Goal: Information Seeking & Learning: Learn about a topic

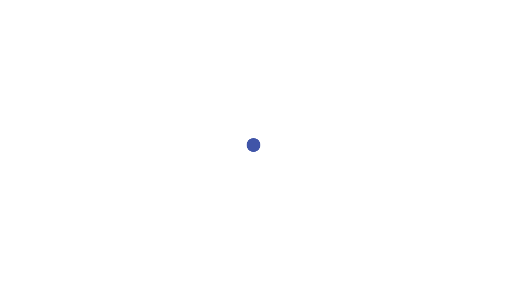
select select "2bed604d-1099-4043-b1bc-2365e8740244"
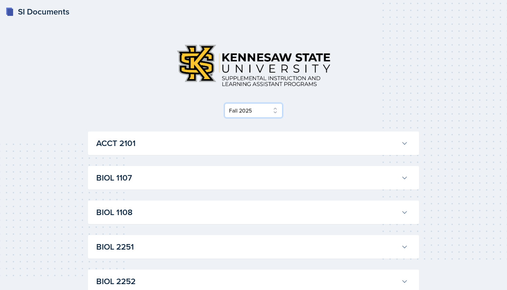
scroll to position [33, 0]
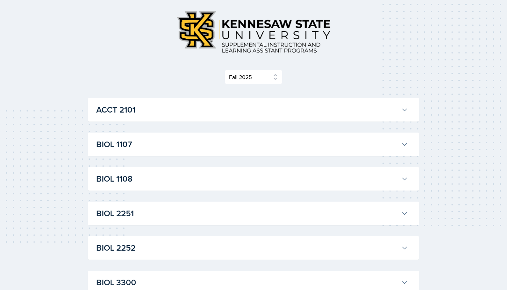
click at [175, 147] on h3 "BIOL 1107" at bounding box center [247, 144] width 302 height 12
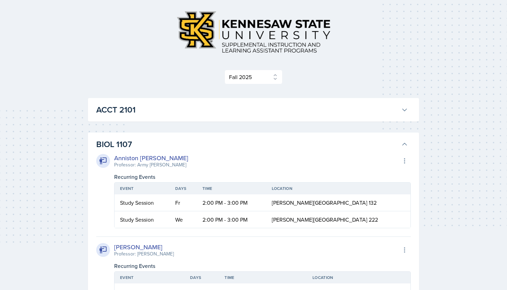
click at [405, 144] on icon at bounding box center [404, 144] width 4 height 2
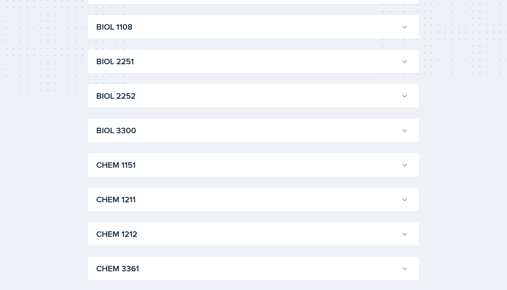
scroll to position [185, 0]
click at [274, 158] on button "CHEM 1151" at bounding box center [252, 164] width 314 height 15
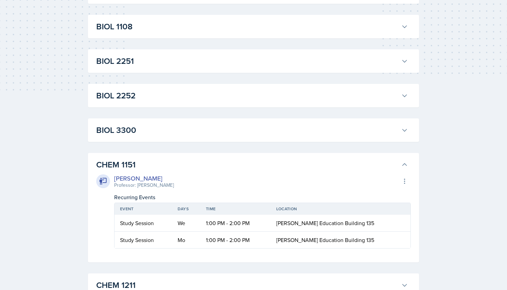
click at [274, 158] on button "CHEM 1151" at bounding box center [252, 164] width 314 height 15
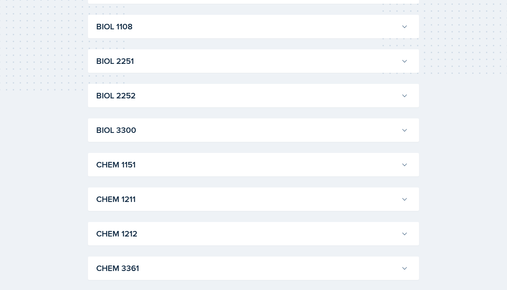
click at [278, 129] on h3 "BIOL 3300" at bounding box center [247, 130] width 302 height 12
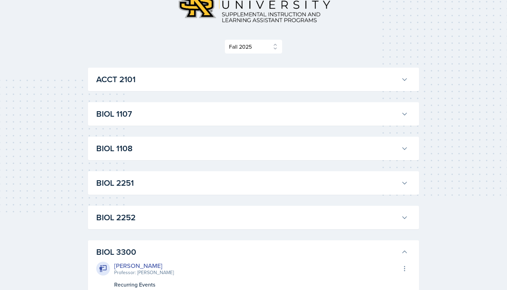
scroll to position [73, 0]
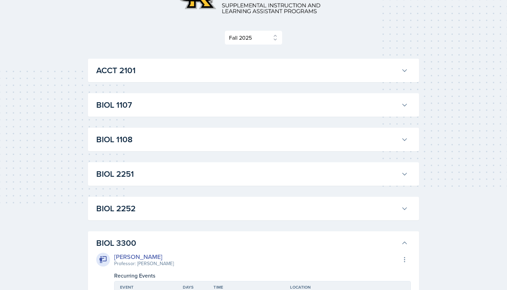
click at [244, 100] on h3 "BIOL 1107" at bounding box center [247, 105] width 302 height 12
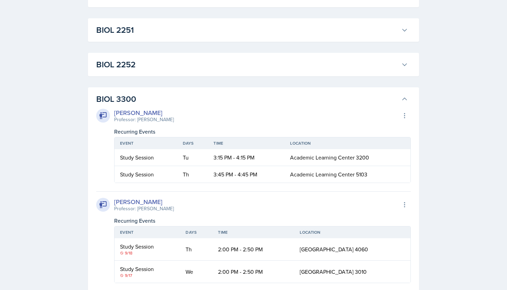
scroll to position [747, 0]
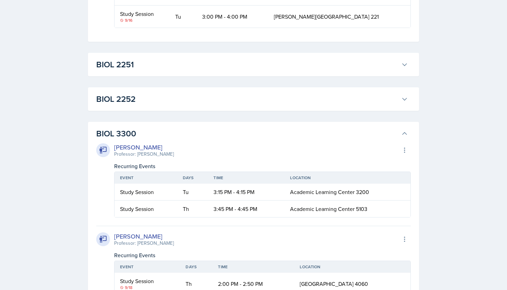
scroll to position [813, 0]
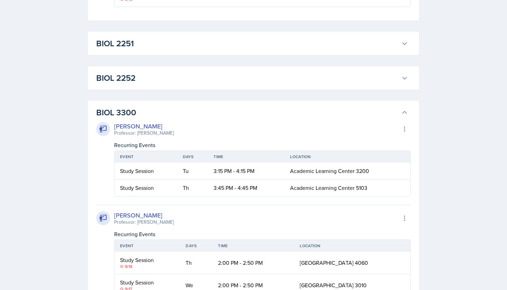
click at [247, 55] on div "BIOL 2251 [PERSON_NAME] Professor: [PERSON_NAME] Export to Google Calendar Recu…" at bounding box center [253, 43] width 331 height 23
click at [254, 50] on h3 "BIOL 2251" at bounding box center [247, 43] width 302 height 12
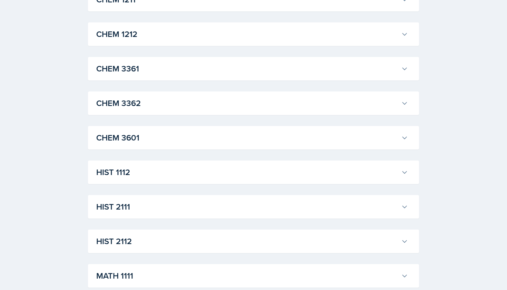
scroll to position [2009, 0]
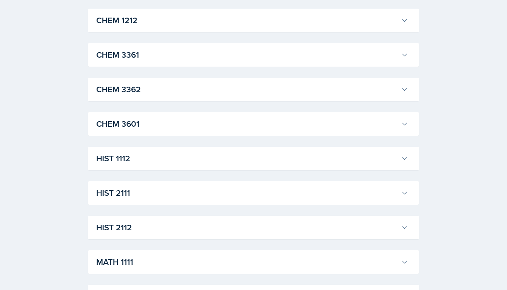
scroll to position [2091, 0]
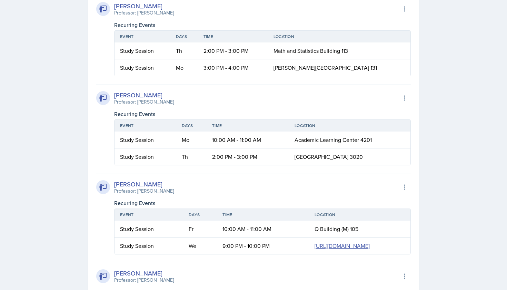
scroll to position [2615, 0]
